Goal: Use online tool/utility: Utilize a website feature to perform a specific function

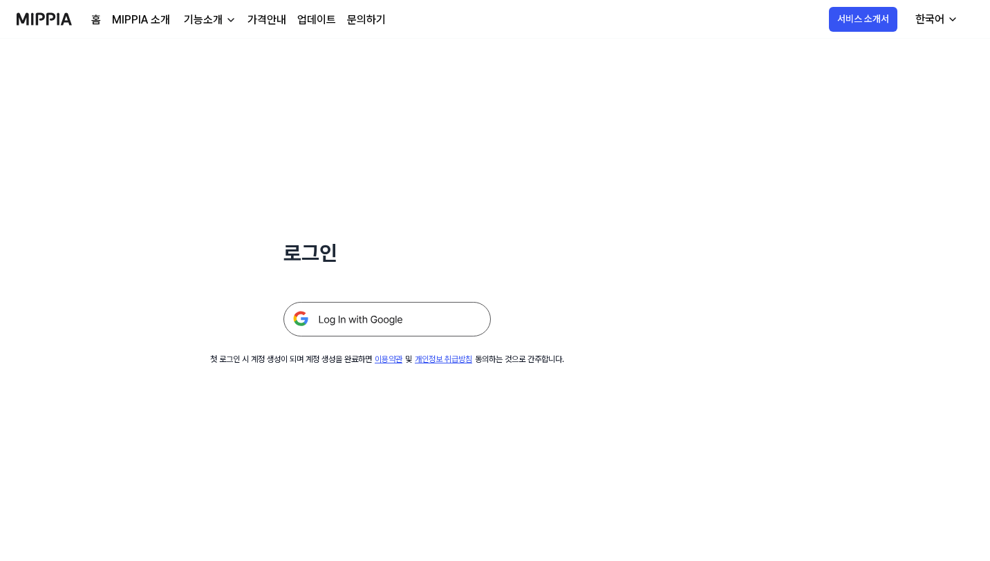
click at [375, 325] on img at bounding box center [386, 319] width 207 height 35
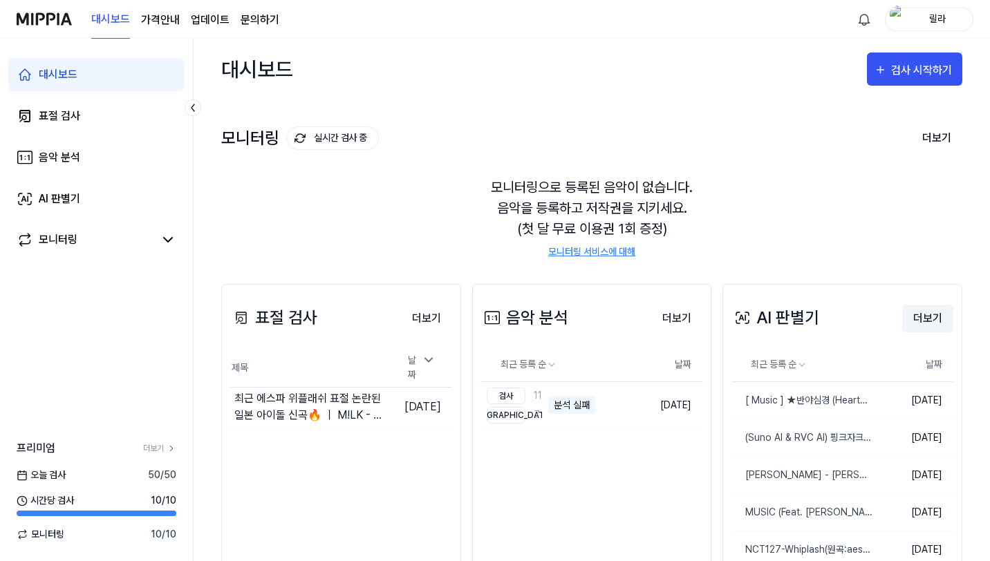
click at [936, 318] on button "더보기" at bounding box center [927, 319] width 51 height 28
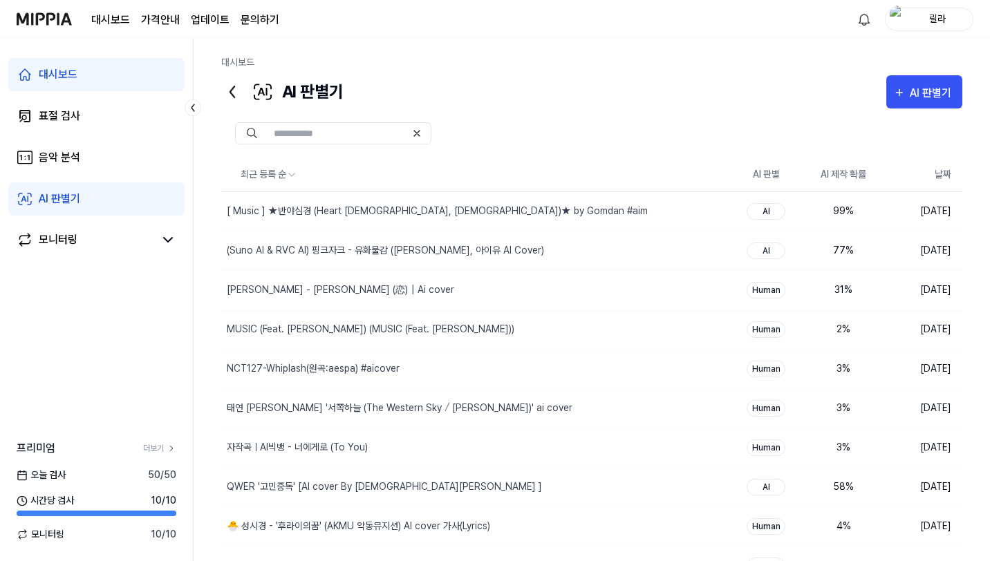
click at [910, 109] on div at bounding box center [591, 134] width 741 height 50
click at [908, 95] on div "AI 판별기" at bounding box center [924, 93] width 62 height 18
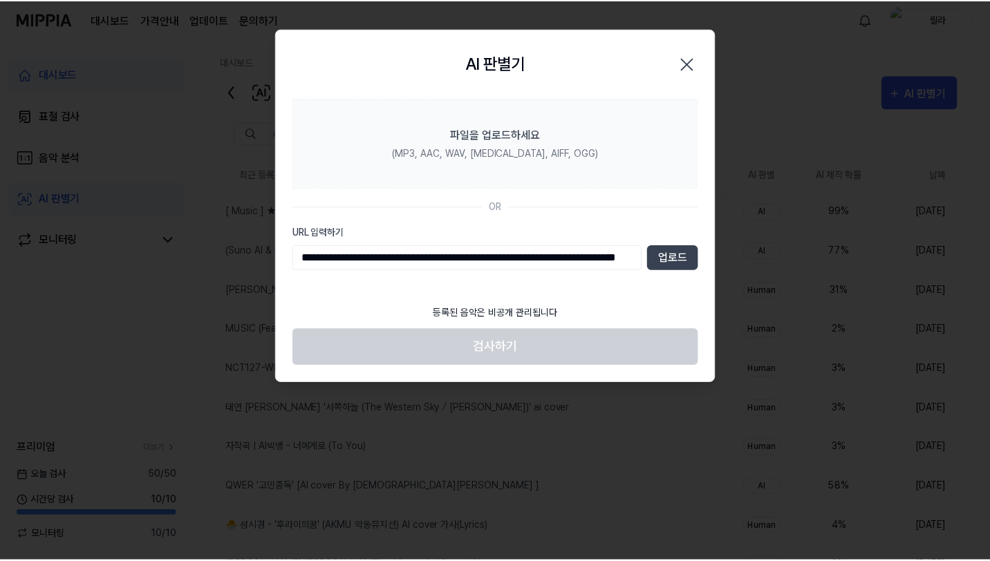
scroll to position [0, 102]
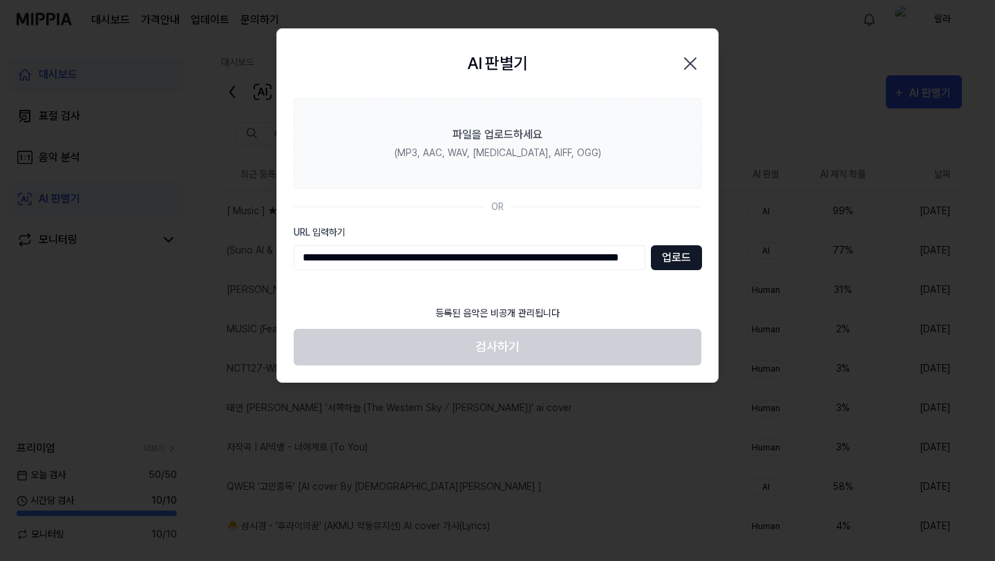
type input "**********"
click at [659, 255] on button "업로드" at bounding box center [676, 257] width 51 height 25
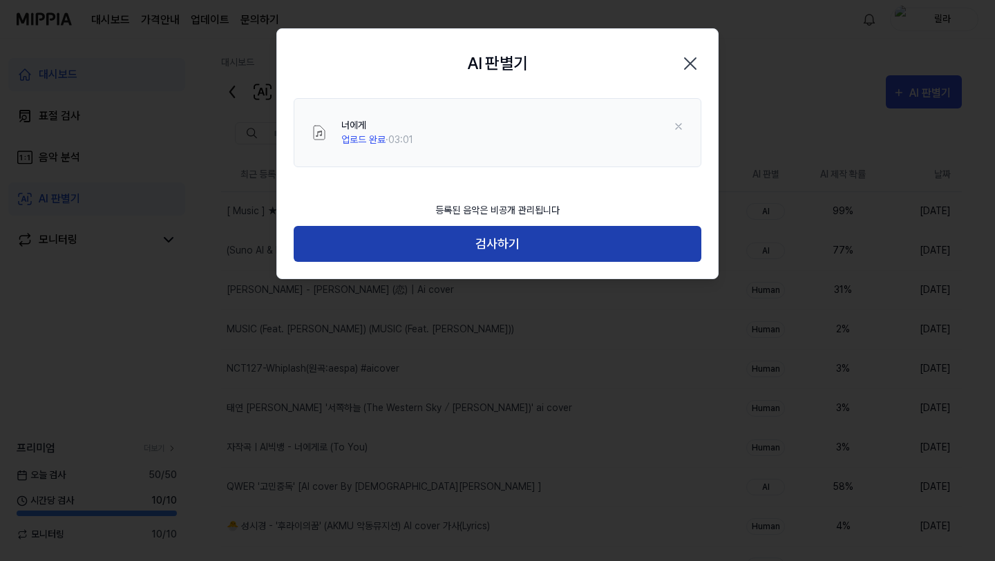
click at [535, 237] on button "검사하기" at bounding box center [498, 244] width 408 height 37
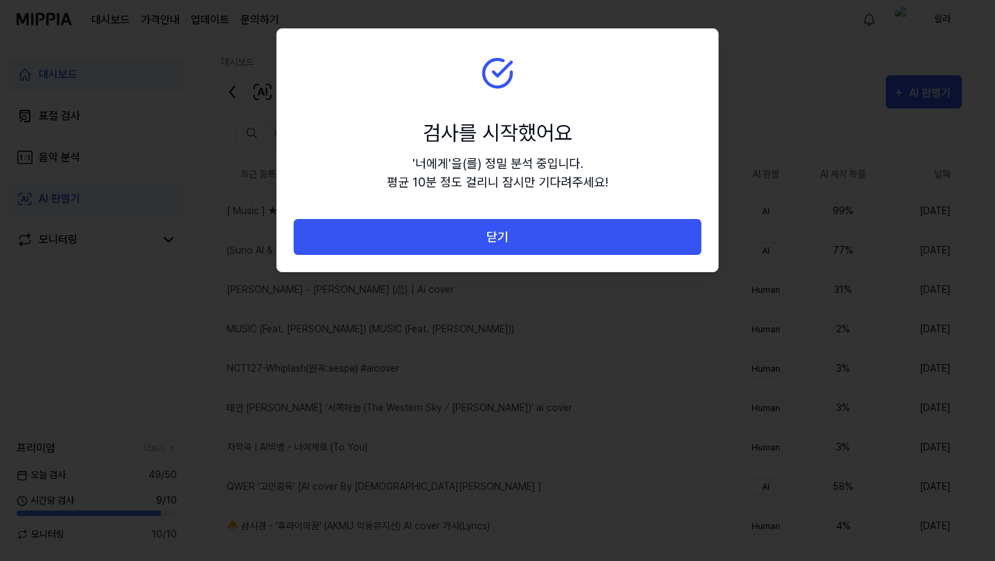
click at [535, 237] on button "닫기" at bounding box center [498, 237] width 408 height 37
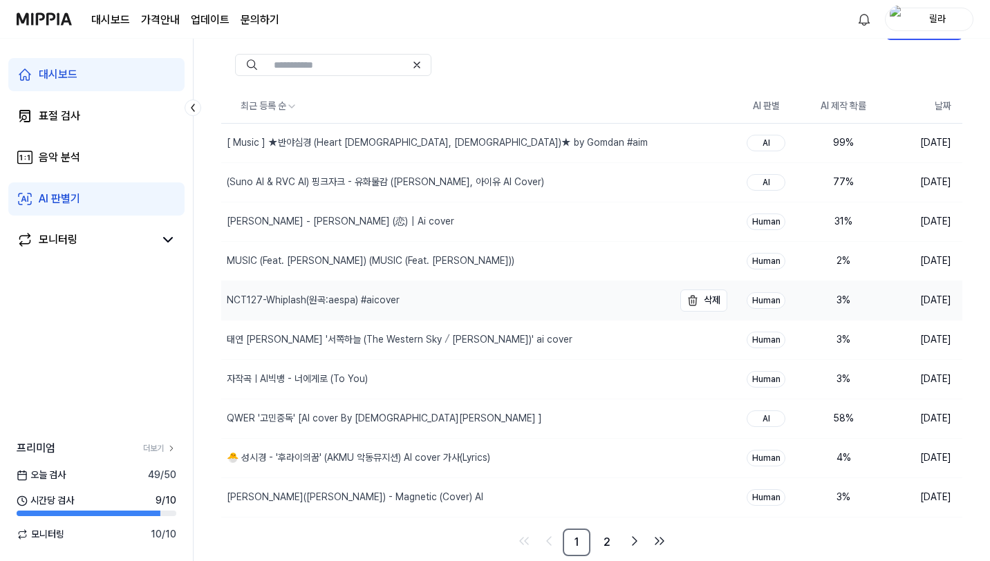
scroll to position [0, 0]
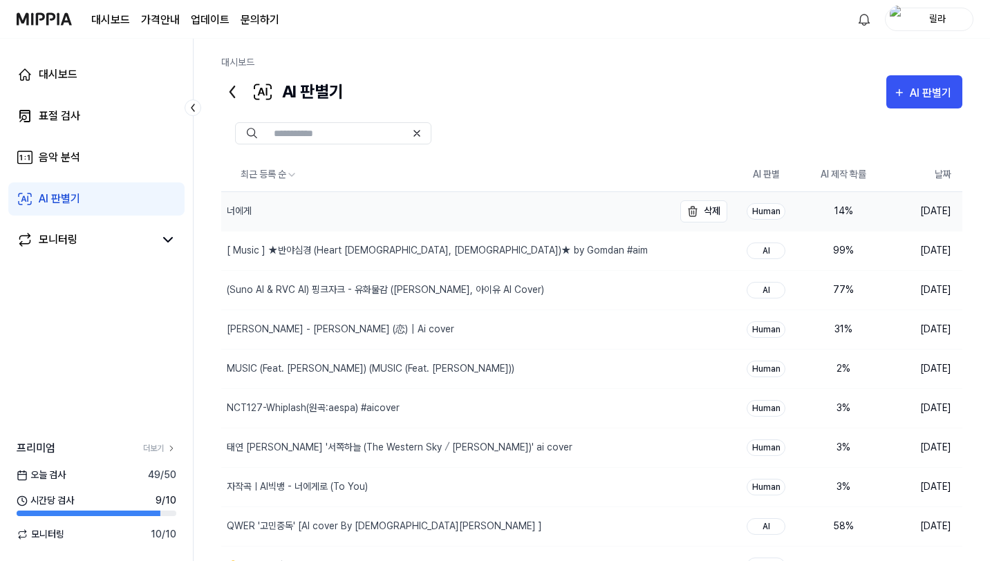
click at [294, 218] on div "너에게" at bounding box center [447, 211] width 452 height 39
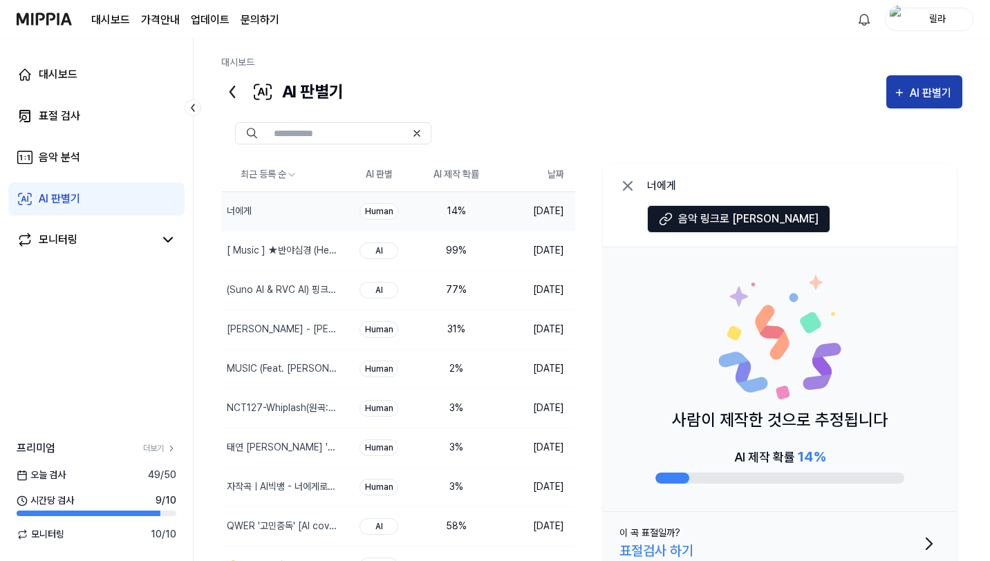
click at [942, 91] on div "AI 판별기" at bounding box center [933, 93] width 46 height 18
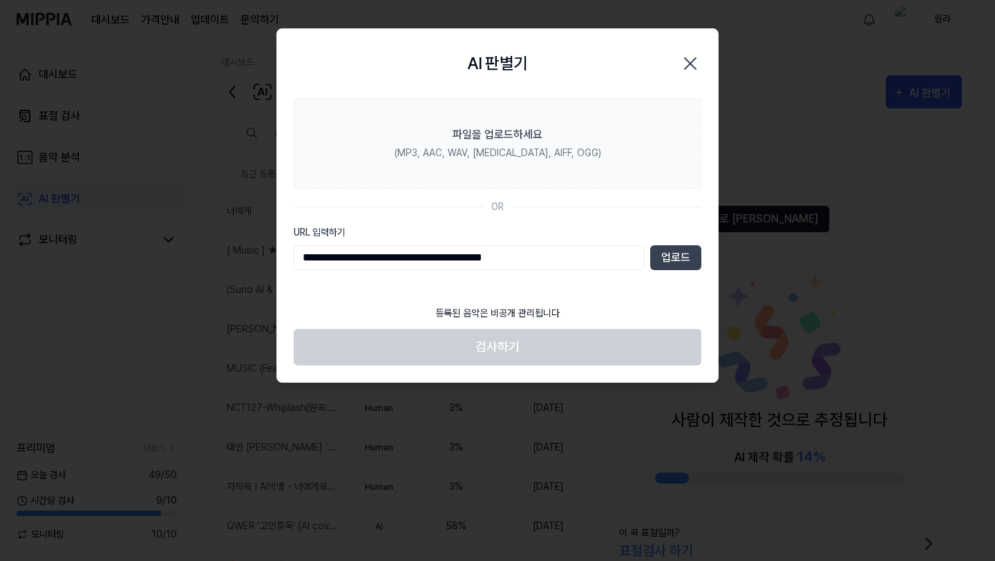
type input "**********"
click at [685, 243] on div "**********" at bounding box center [498, 247] width 408 height 45
click at [685, 251] on button "업로드" at bounding box center [676, 257] width 51 height 25
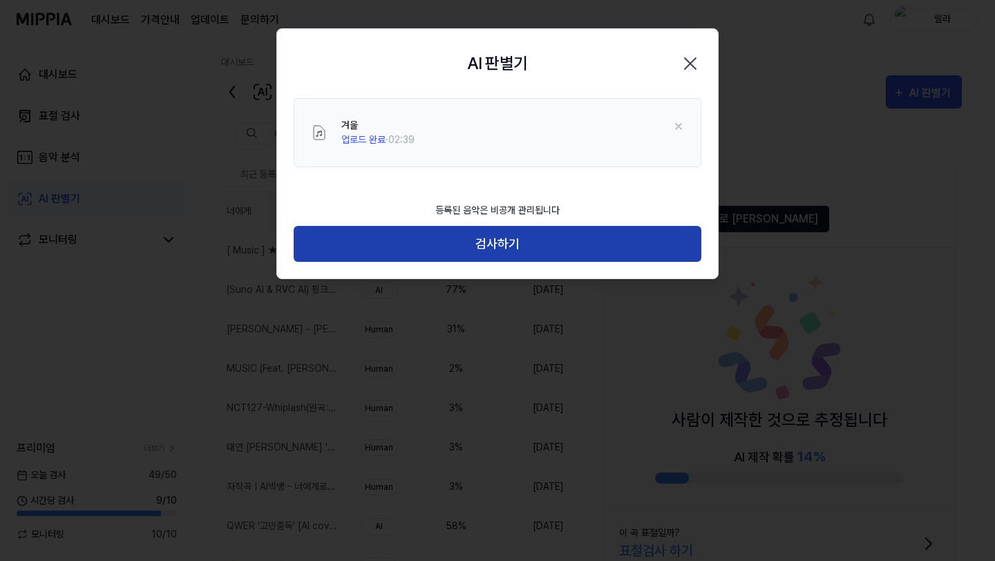
click at [517, 240] on button "검사하기" at bounding box center [498, 244] width 408 height 37
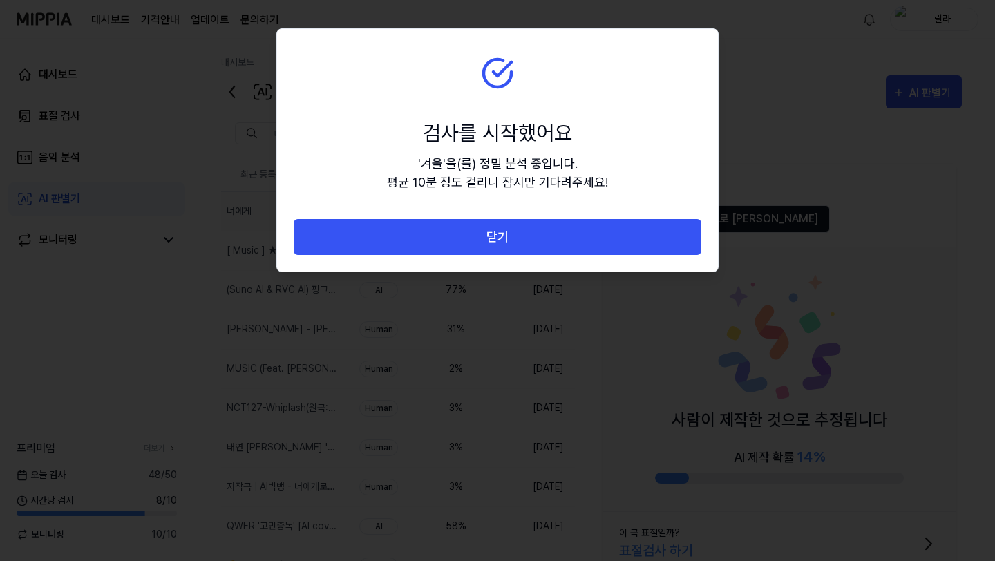
click at [517, 240] on button "닫기" at bounding box center [498, 237] width 408 height 37
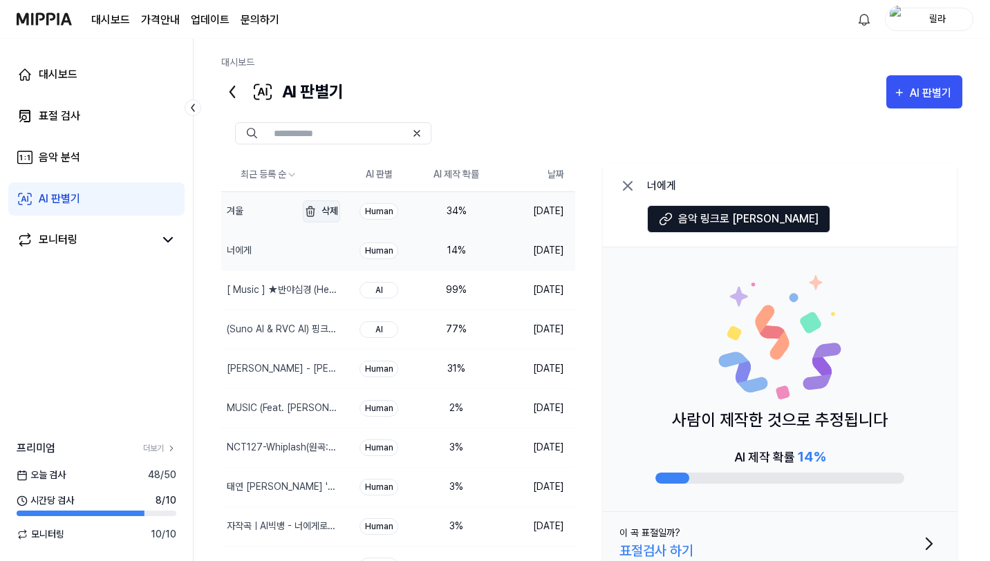
click at [308, 213] on img "button" at bounding box center [310, 211] width 17 height 17
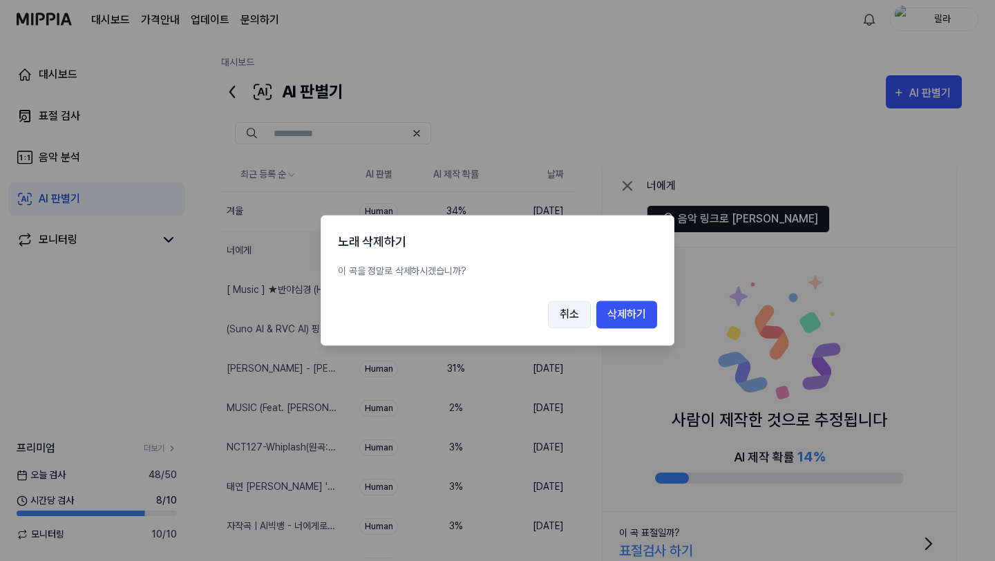
click at [561, 310] on button "취소" at bounding box center [569, 315] width 43 height 28
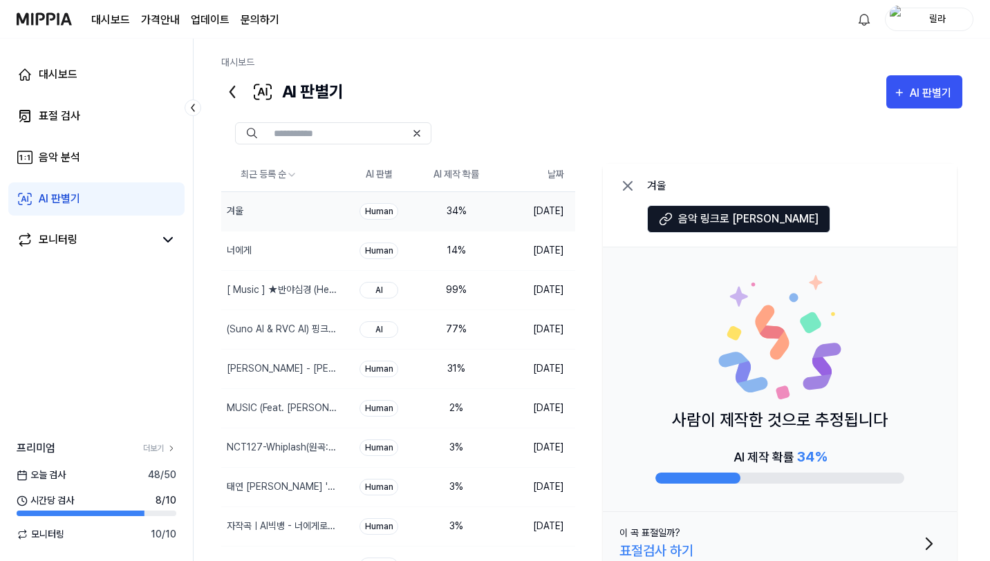
click at [630, 180] on icon at bounding box center [627, 186] width 17 height 17
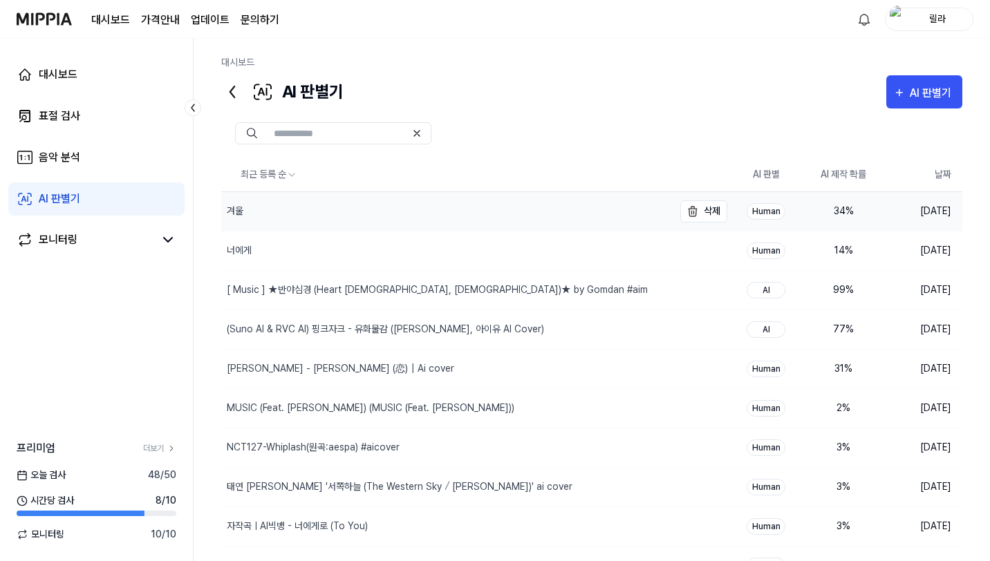
click at [532, 218] on div "겨울" at bounding box center [447, 211] width 452 height 39
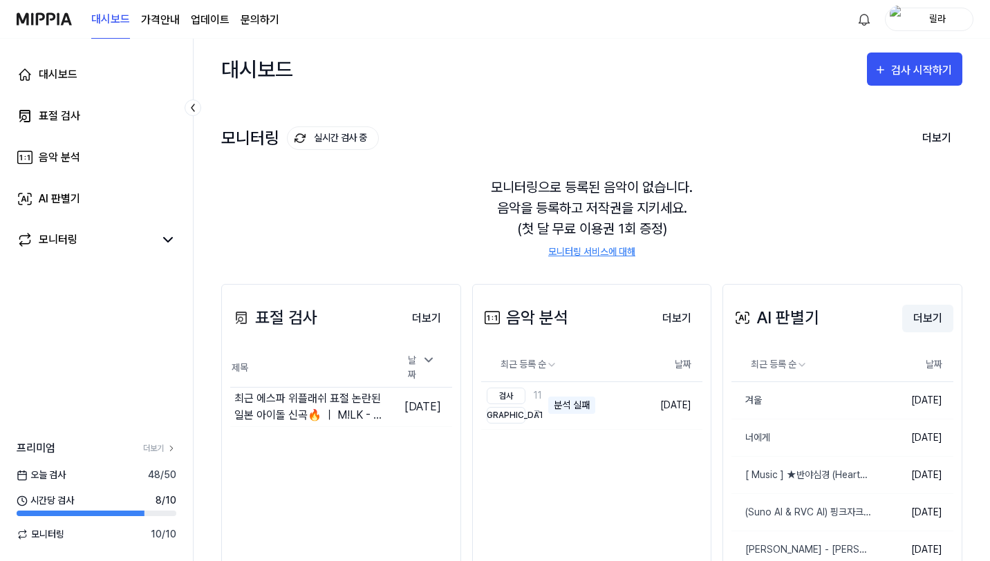
click at [921, 317] on button "더보기" at bounding box center [927, 319] width 51 height 28
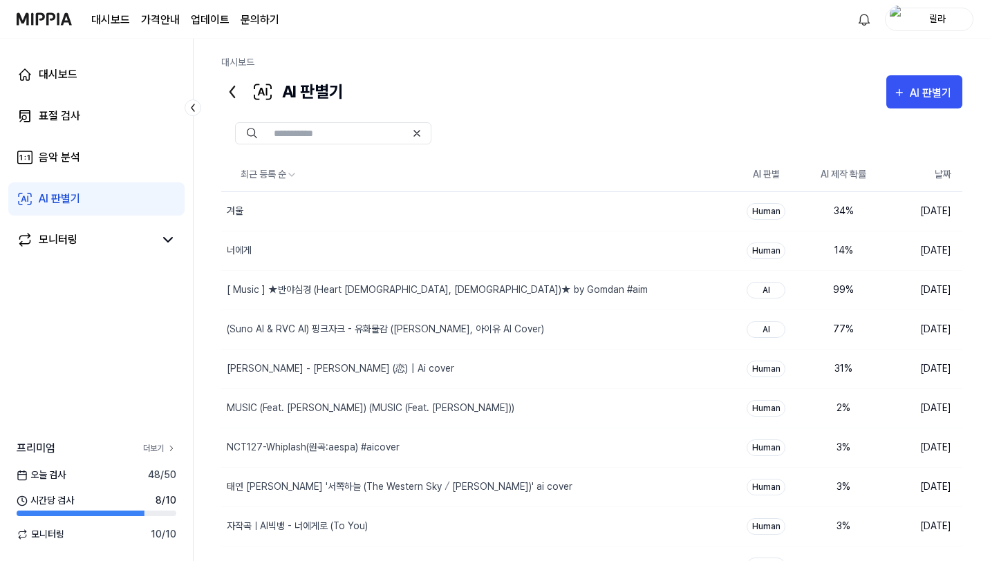
click at [153, 449] on link "더보기" at bounding box center [159, 448] width 33 height 12
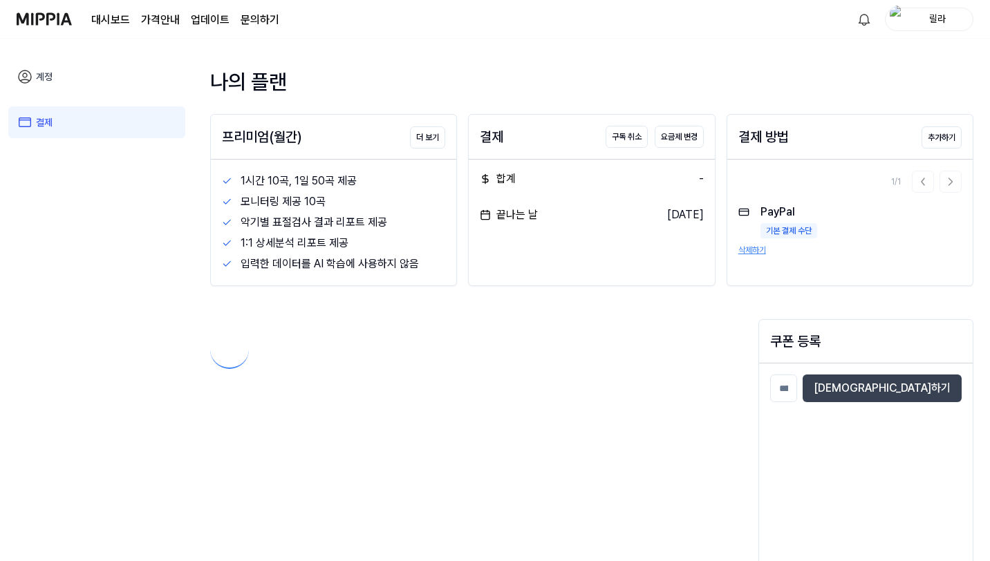
scroll to position [66, 0]
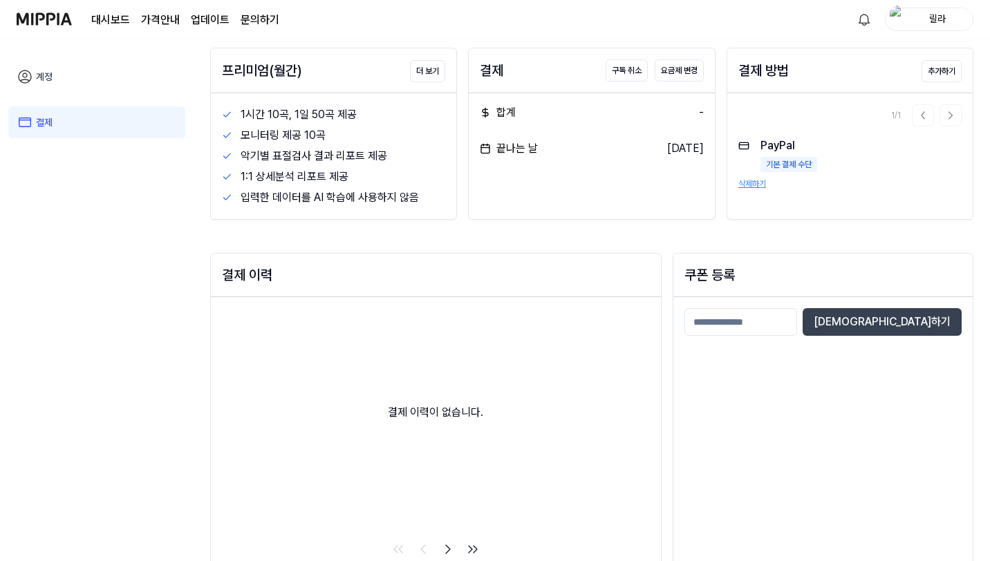
click at [775, 142] on div "PayPal 기본 결제 수단" at bounding box center [788, 155] width 57 height 35
click at [780, 170] on div "기본 결제 수단" at bounding box center [788, 164] width 57 height 15
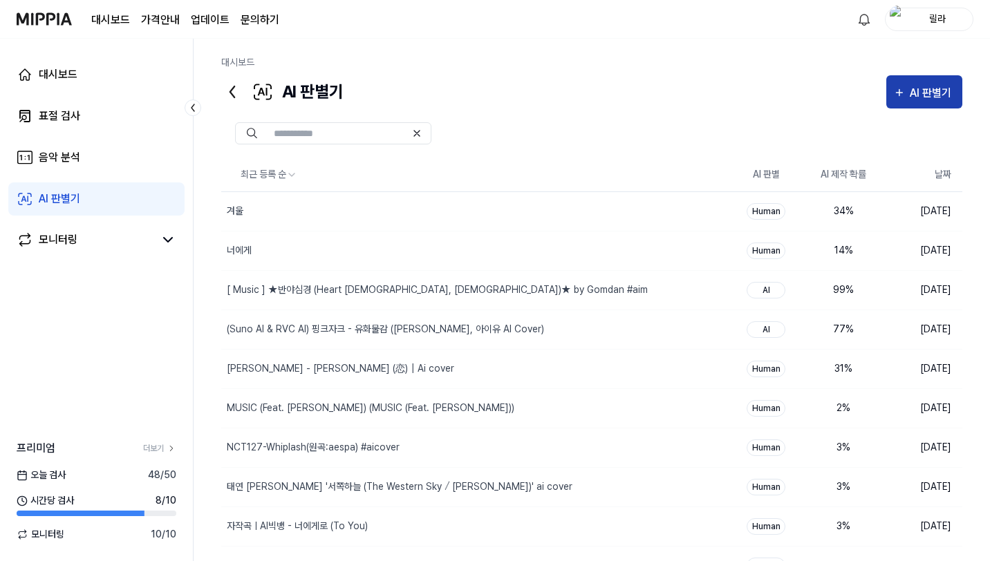
click at [918, 95] on div "AI 판별기" at bounding box center [933, 93] width 46 height 18
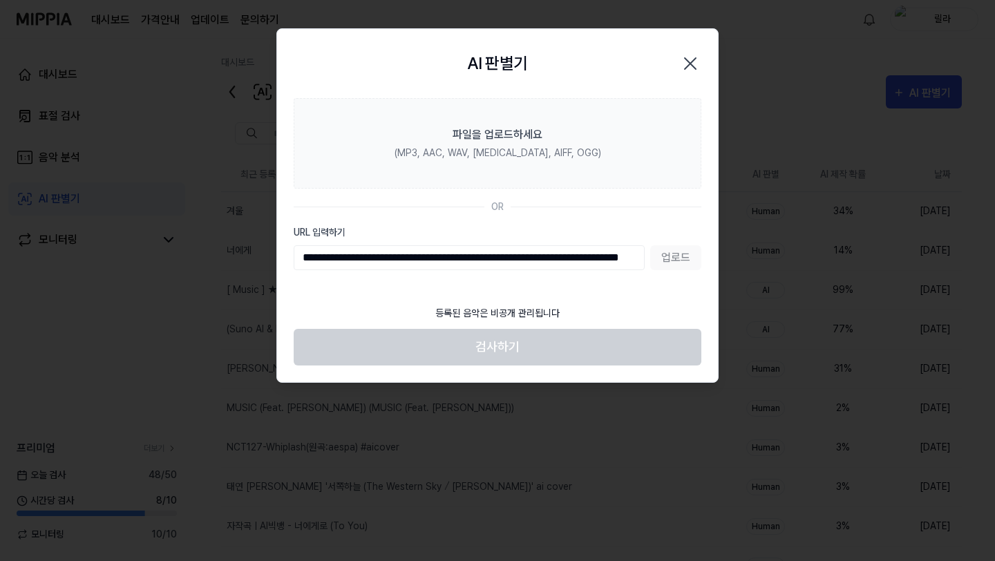
scroll to position [0, 91]
type input "**********"
click at [662, 257] on button "업로드" at bounding box center [676, 257] width 51 height 25
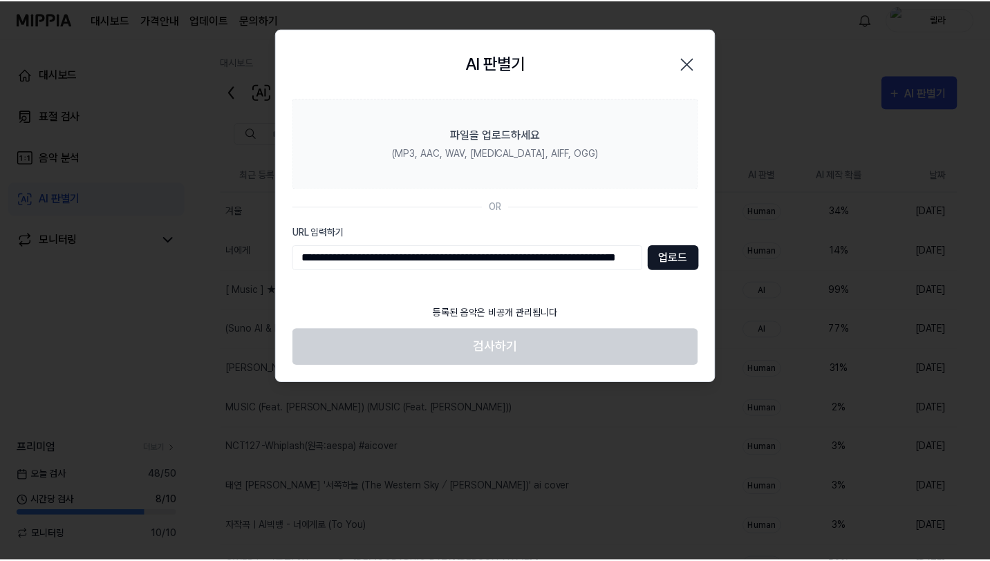
scroll to position [0, 0]
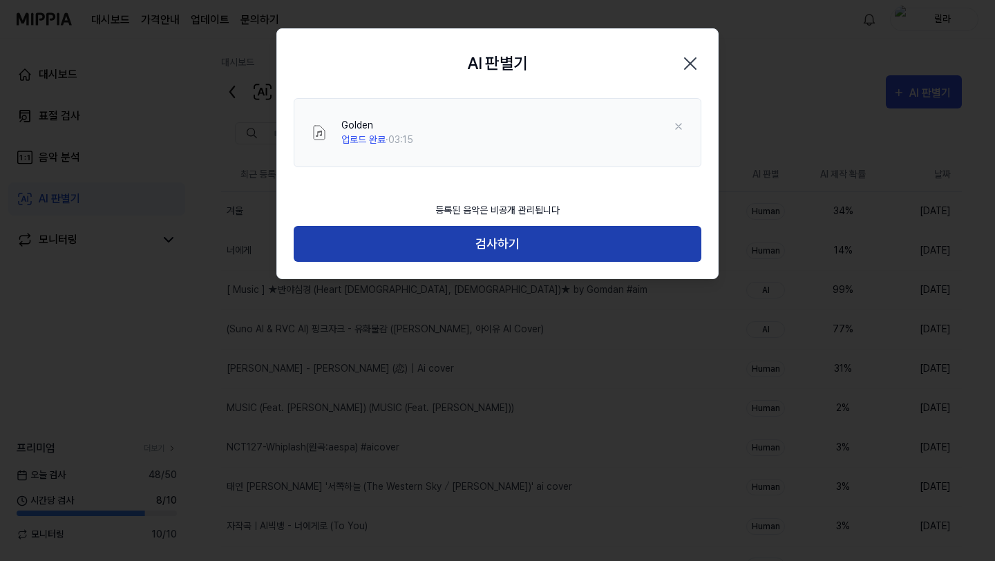
click at [639, 245] on button "검사하기" at bounding box center [498, 244] width 408 height 37
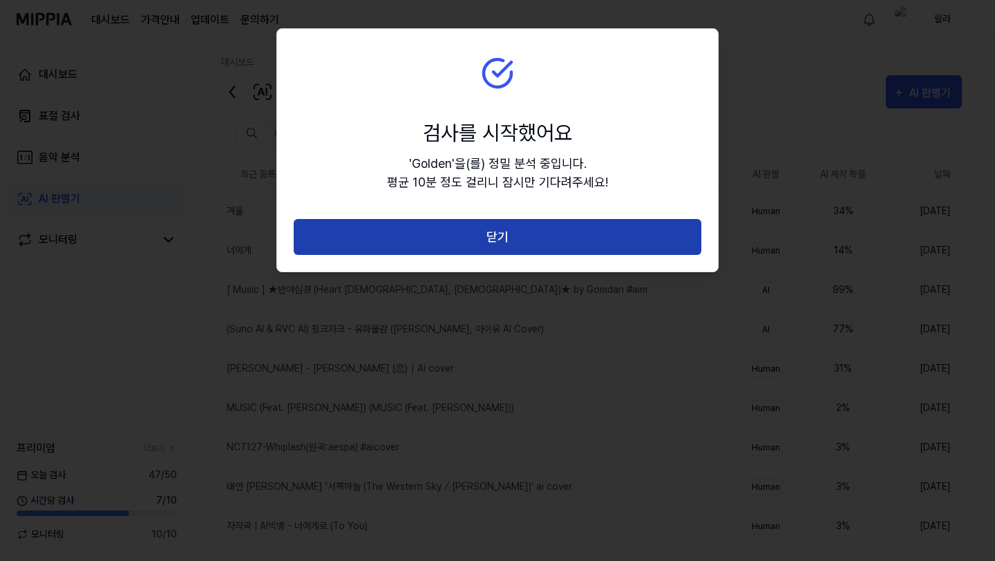
click at [634, 239] on button "닫기" at bounding box center [498, 237] width 408 height 37
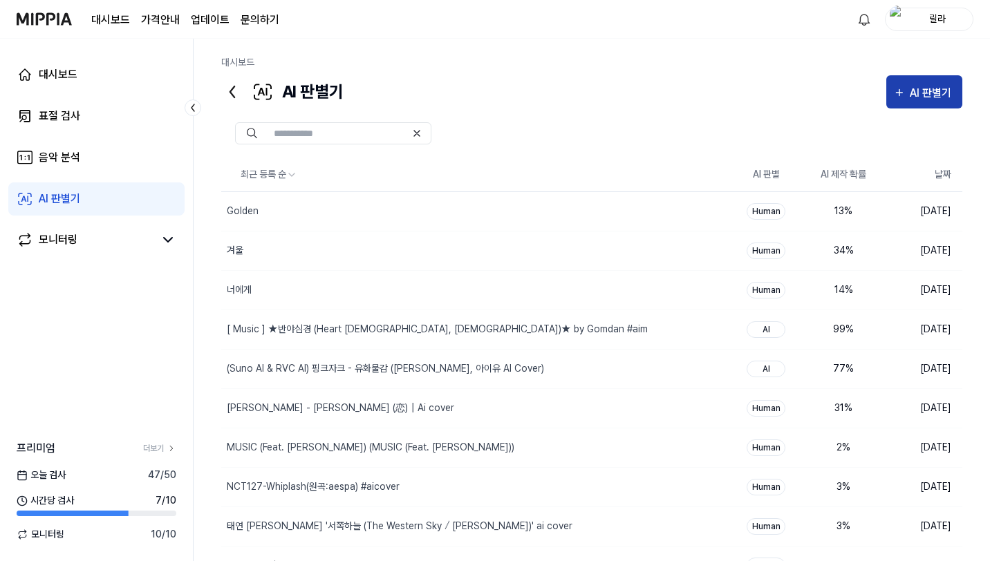
click at [935, 103] on button "AI 판별기" at bounding box center [924, 91] width 76 height 33
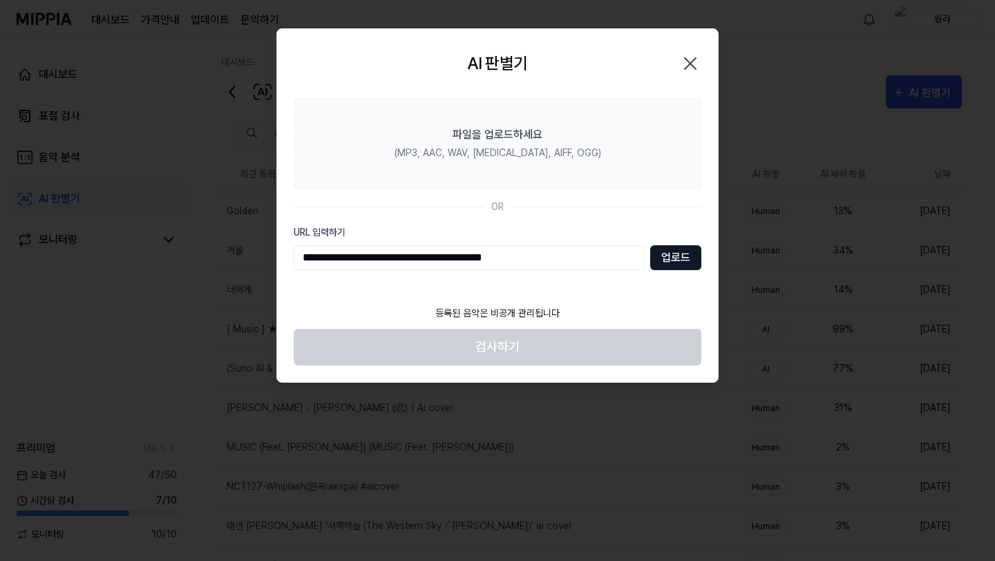
type input "**********"
click at [669, 251] on button "업로드" at bounding box center [676, 257] width 51 height 25
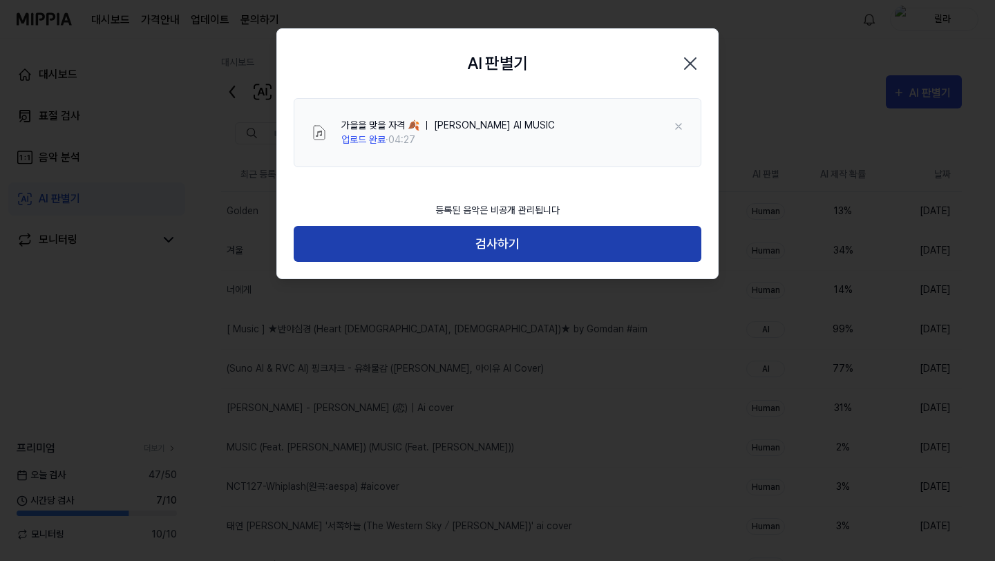
click at [539, 255] on button "검사하기" at bounding box center [498, 244] width 408 height 37
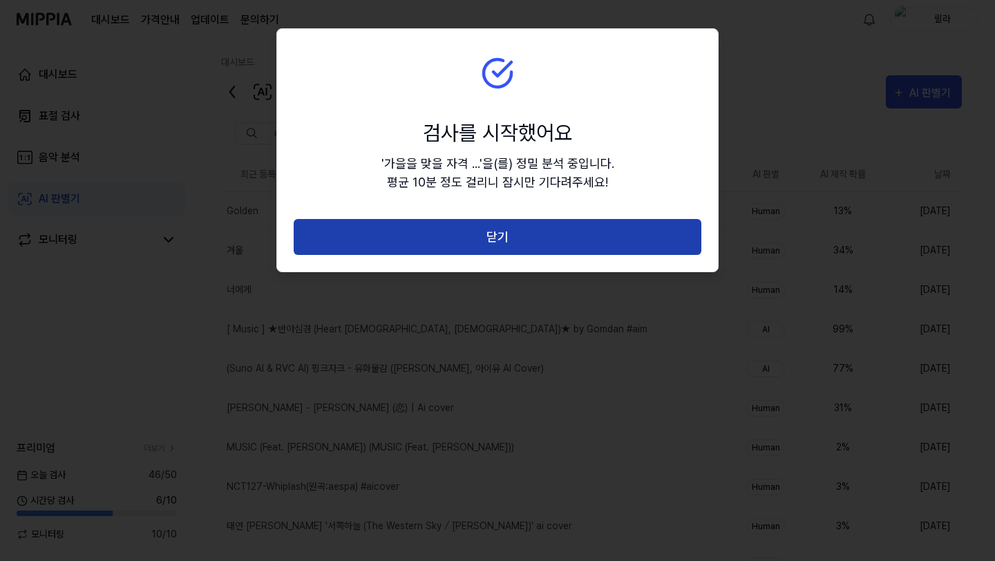
click at [509, 223] on button "닫기" at bounding box center [498, 237] width 408 height 37
